Goal: Navigation & Orientation: Go to known website

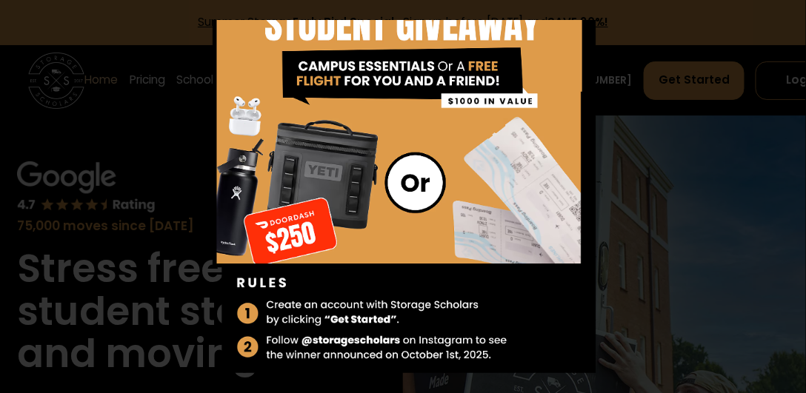
scroll to position [182, 0]
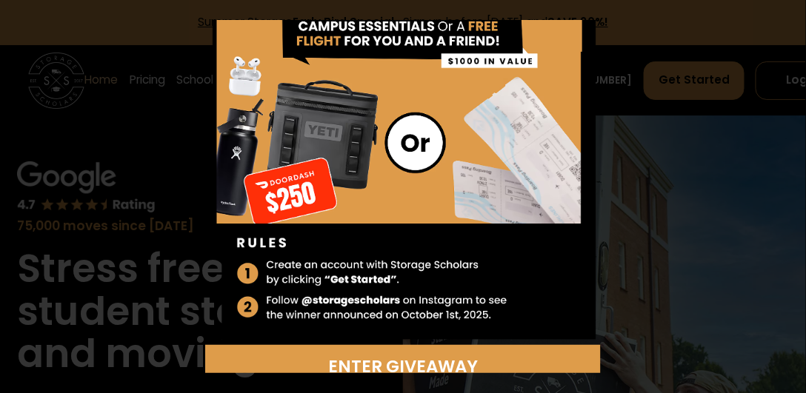
click at [418, 310] on img at bounding box center [403, 92] width 396 height 508
